Goal: Browse casually

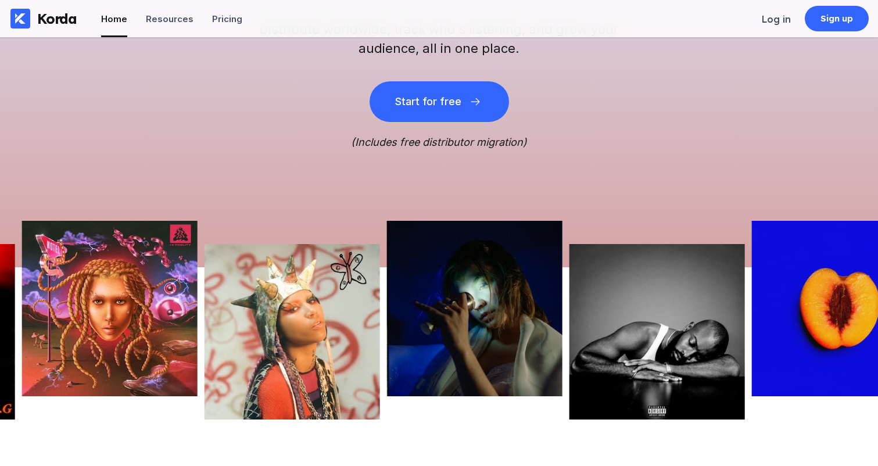
scroll to position [178, 0]
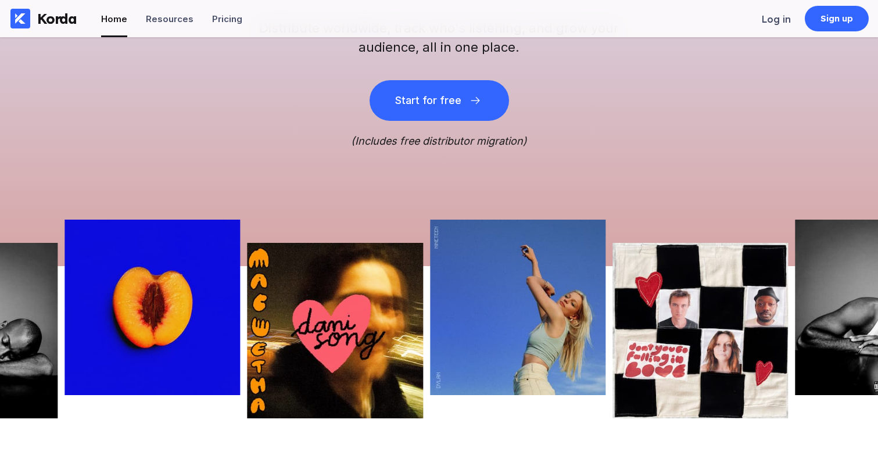
drag, startPoint x: 601, startPoint y: 322, endPoint x: 170, endPoint y: 330, distance: 430.6
click at [170, 330] on img at bounding box center [152, 307] width 175 height 175
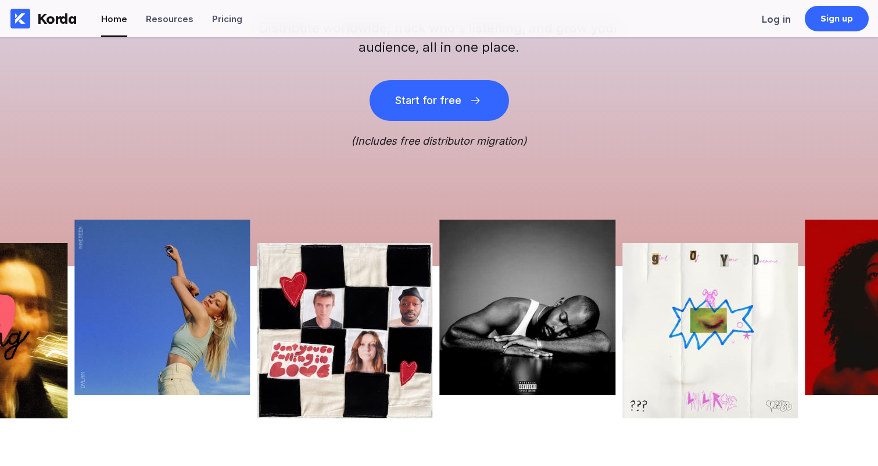
drag, startPoint x: 725, startPoint y: 328, endPoint x: 368, endPoint y: 327, distance: 356.7
click at [440, 327] on img at bounding box center [527, 307] width 175 height 175
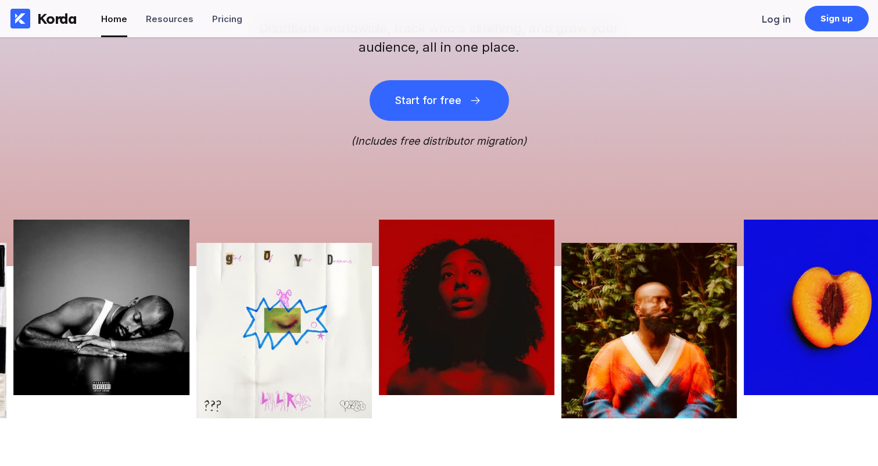
drag, startPoint x: 584, startPoint y: 324, endPoint x: 344, endPoint y: 340, distance: 240.5
click at [379, 339] on img at bounding box center [466, 307] width 175 height 175
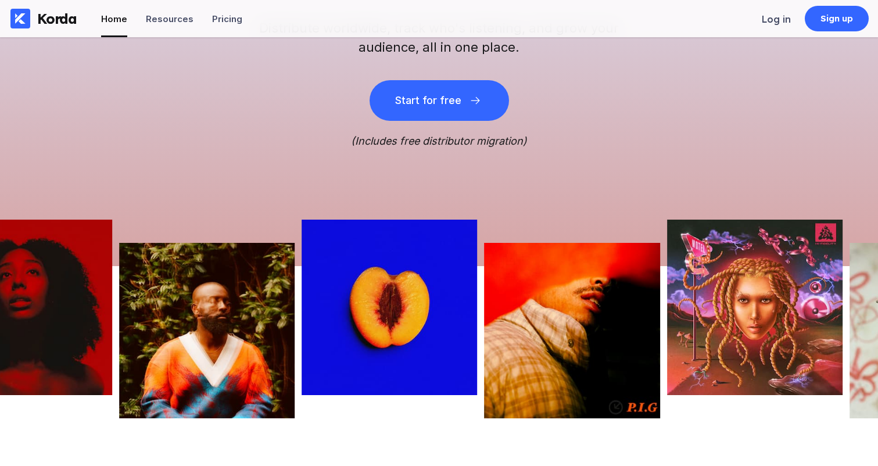
drag, startPoint x: 619, startPoint y: 338, endPoint x: 211, endPoint y: 342, distance: 408.5
click at [205, 340] on img at bounding box center [206, 330] width 175 height 175
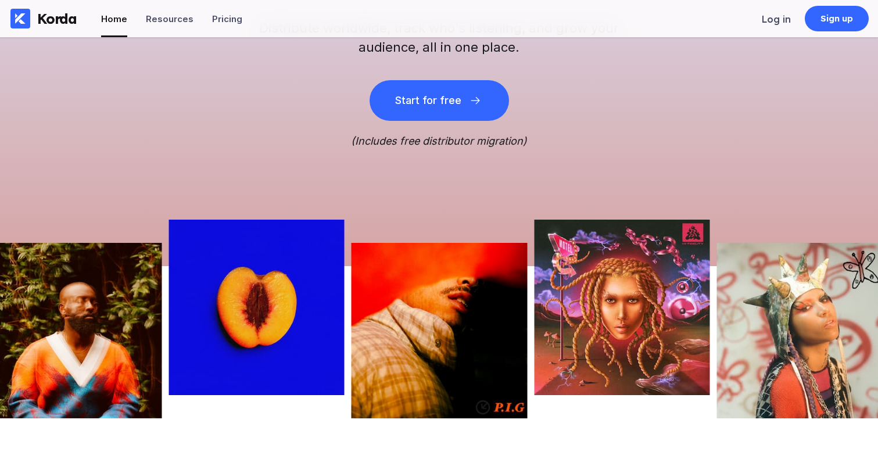
drag, startPoint x: 665, startPoint y: 301, endPoint x: 153, endPoint y: 318, distance: 512.1
click at [534, 317] on img at bounding box center [621, 307] width 175 height 175
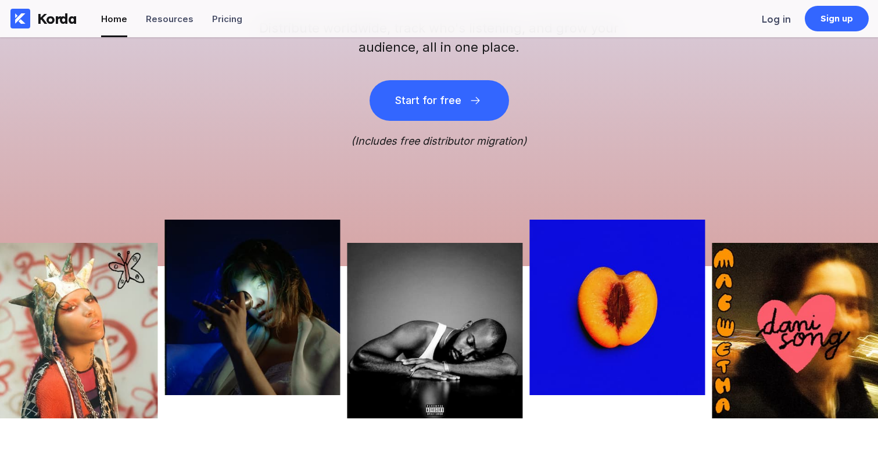
drag, startPoint x: 637, startPoint y: 282, endPoint x: 389, endPoint y: 304, distance: 249.0
click at [530, 301] on img at bounding box center [617, 307] width 175 height 175
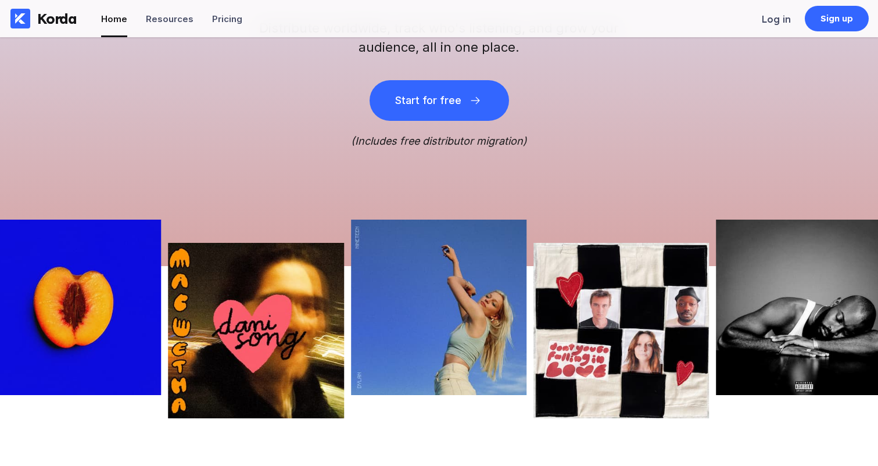
drag, startPoint x: 600, startPoint y: 274, endPoint x: 330, endPoint y: 296, distance: 271.1
click at [344, 296] on div at bounding box center [783, 330] width 878 height 175
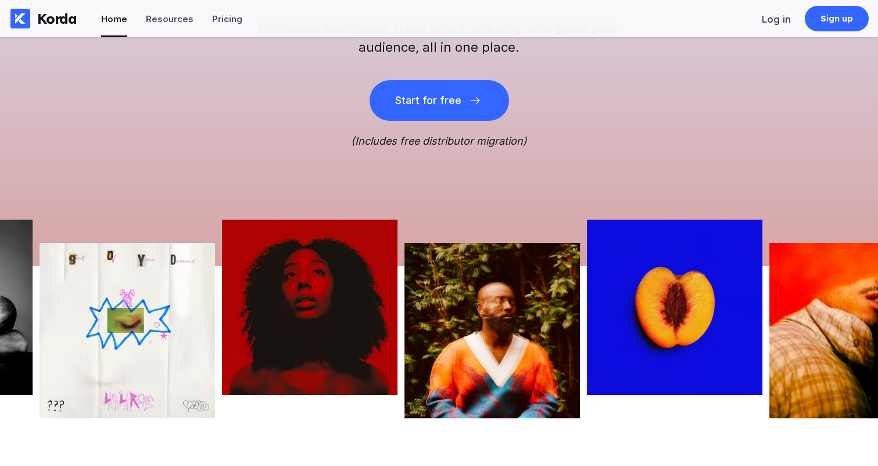
drag, startPoint x: 691, startPoint y: 264, endPoint x: 372, endPoint y: 281, distance: 320.0
click at [404, 279] on img at bounding box center [491, 330] width 175 height 175
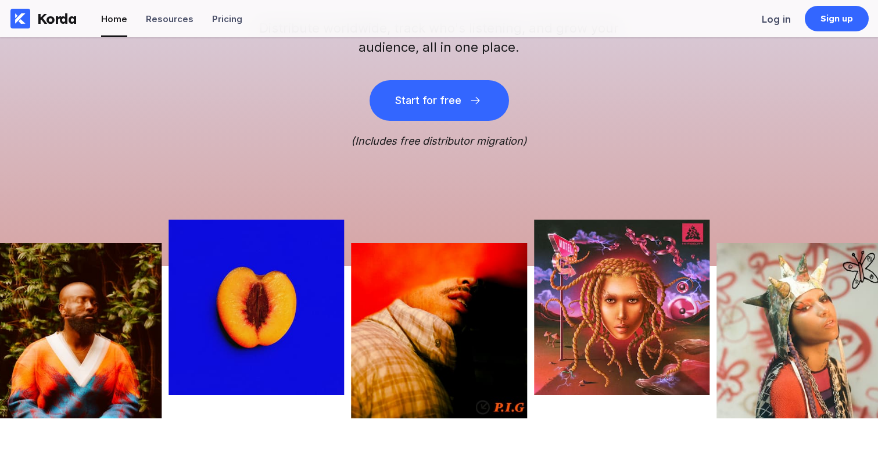
drag, startPoint x: 700, startPoint y: 262, endPoint x: 392, endPoint y: 274, distance: 308.2
click at [534, 274] on img at bounding box center [621, 307] width 175 height 175
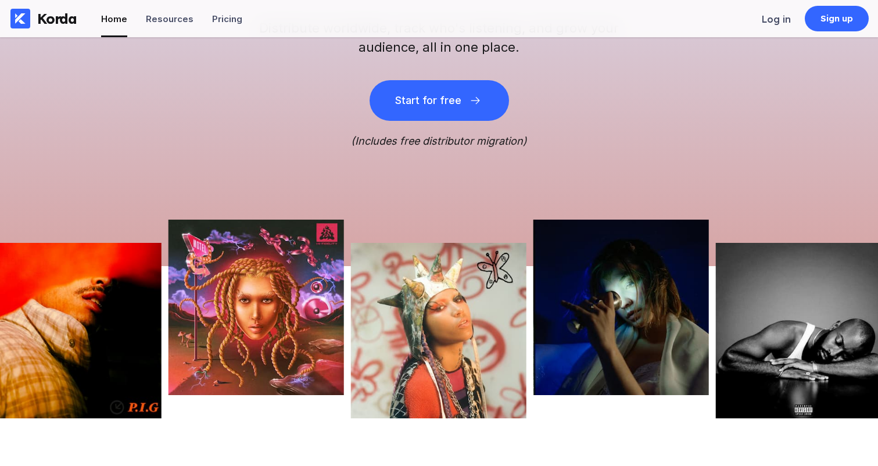
drag, startPoint x: 763, startPoint y: 259, endPoint x: 395, endPoint y: 270, distance: 367.9
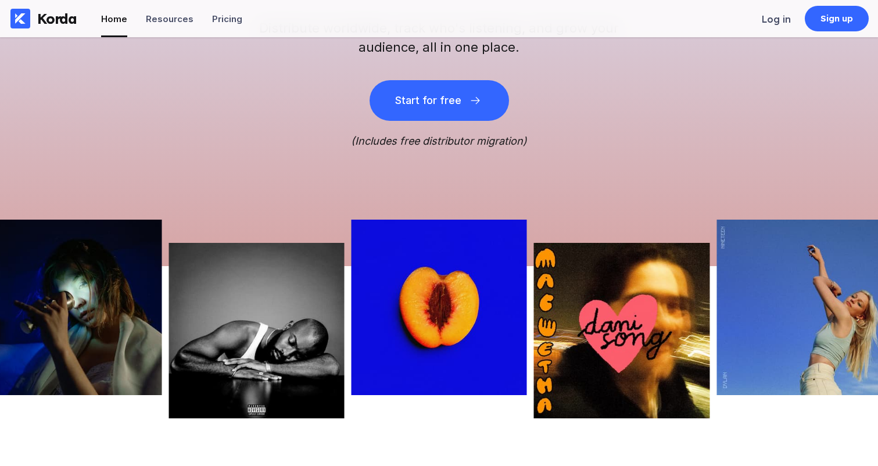
drag, startPoint x: 501, startPoint y: 256, endPoint x: 44, endPoint y: 291, distance: 459.2
click at [352, 277] on img at bounding box center [439, 307] width 175 height 175
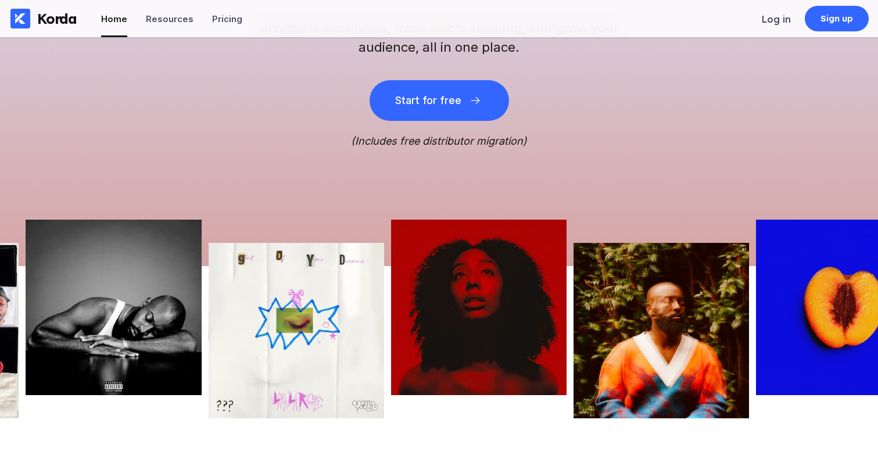
drag, startPoint x: 382, startPoint y: 274, endPoint x: 331, endPoint y: 279, distance: 52.0
click at [335, 279] on div at bounding box center [93, 330] width 878 height 175
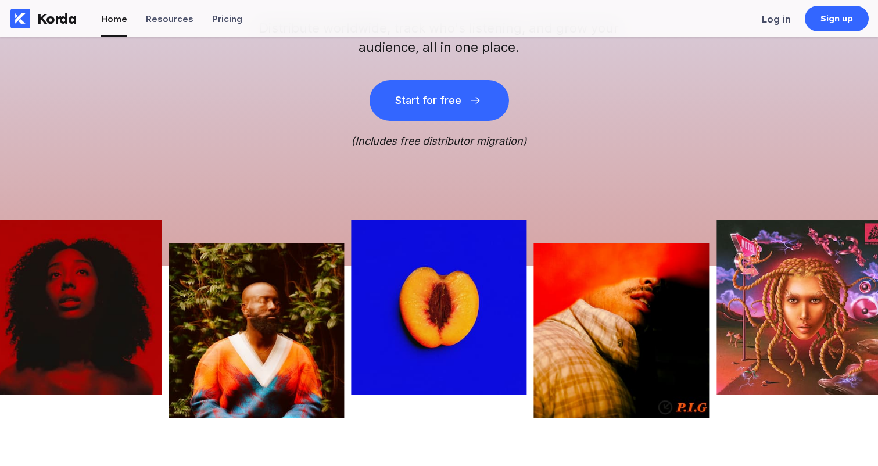
drag, startPoint x: 614, startPoint y: 272, endPoint x: 241, endPoint y: 298, distance: 374.5
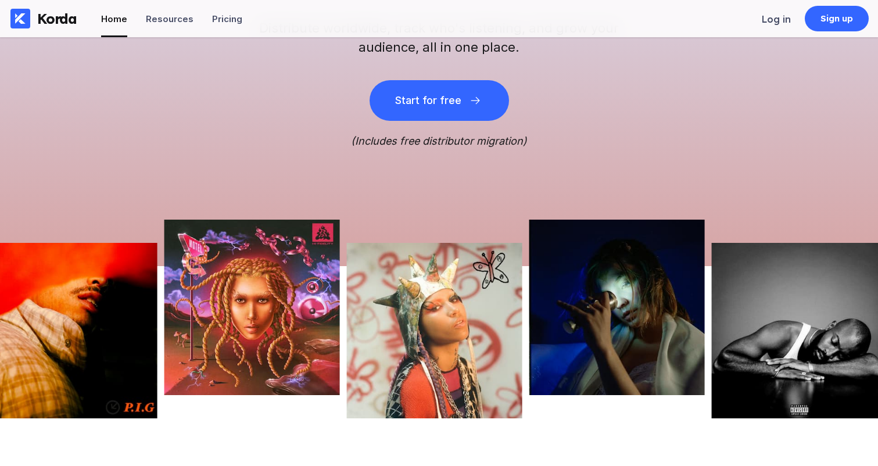
drag, startPoint x: 582, startPoint y: 276, endPoint x: 266, endPoint y: 295, distance: 317.2
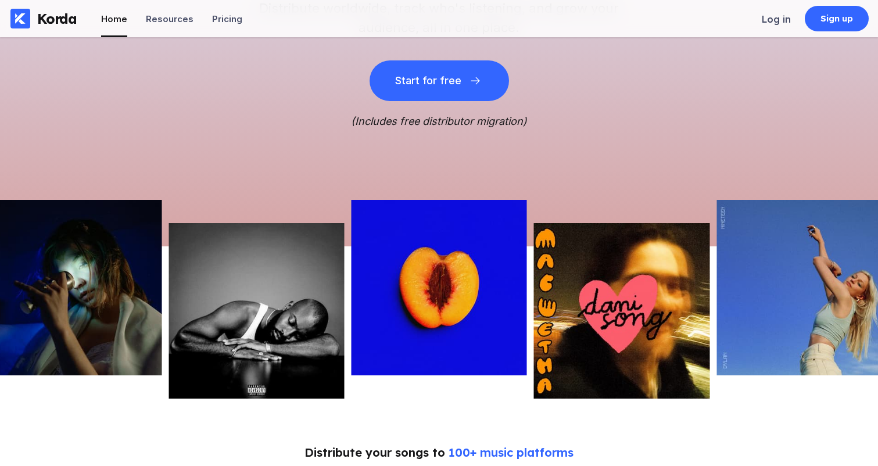
scroll to position [200, 0]
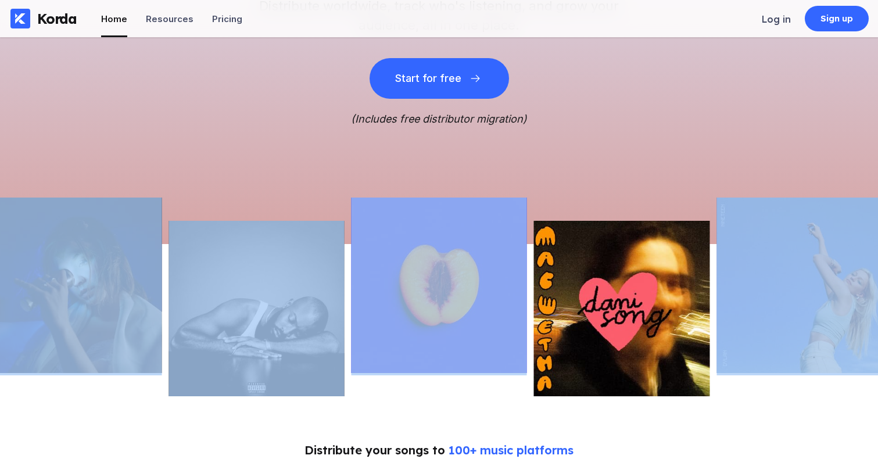
drag, startPoint x: 691, startPoint y: 214, endPoint x: 479, endPoint y: 211, distance: 212.7
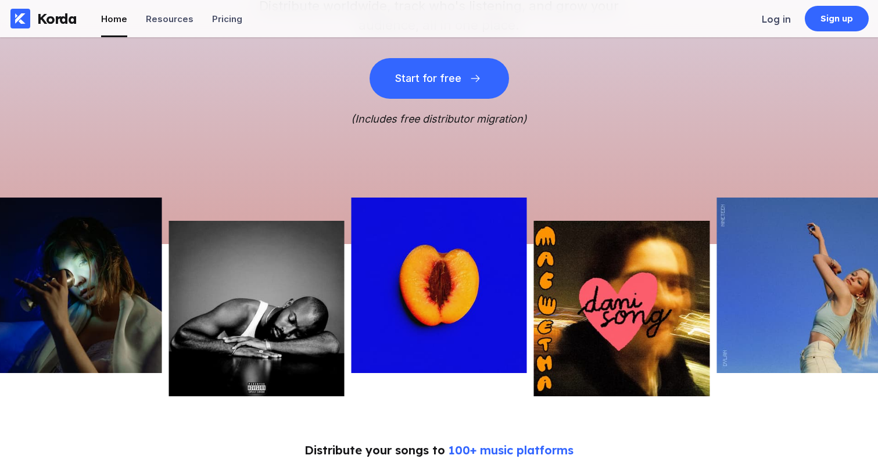
click at [731, 103] on div "Music Business Tools to Grow Your Career Distribute worldwide, track who's list…" at bounding box center [439, 40] width 878 height 407
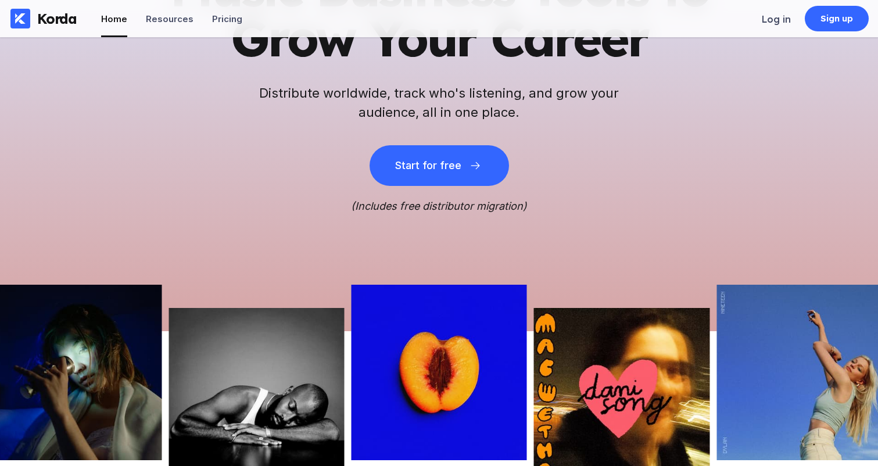
scroll to position [0, 0]
